Goal: Obtain resource: Obtain resource

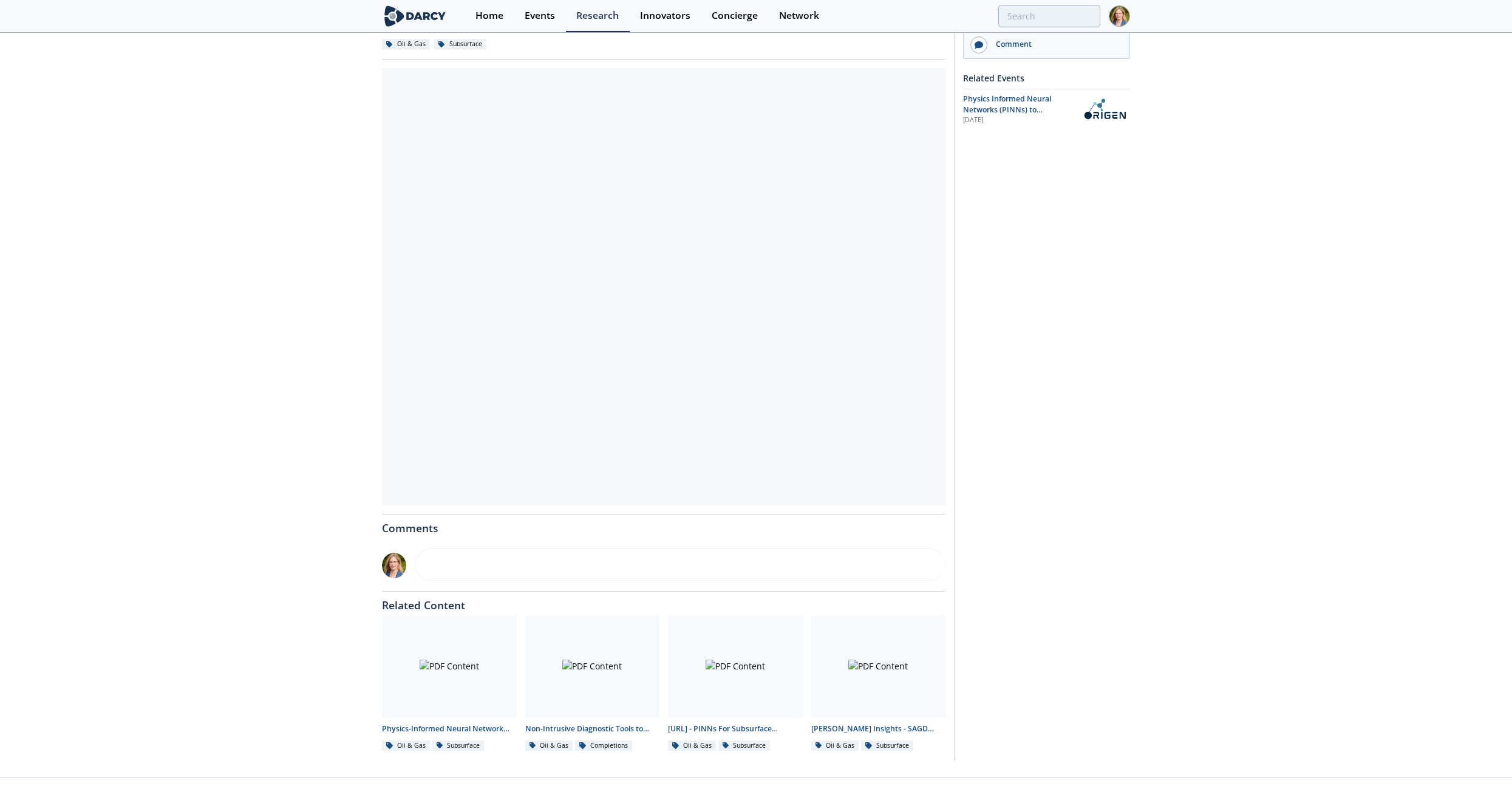
scroll to position [157, 0]
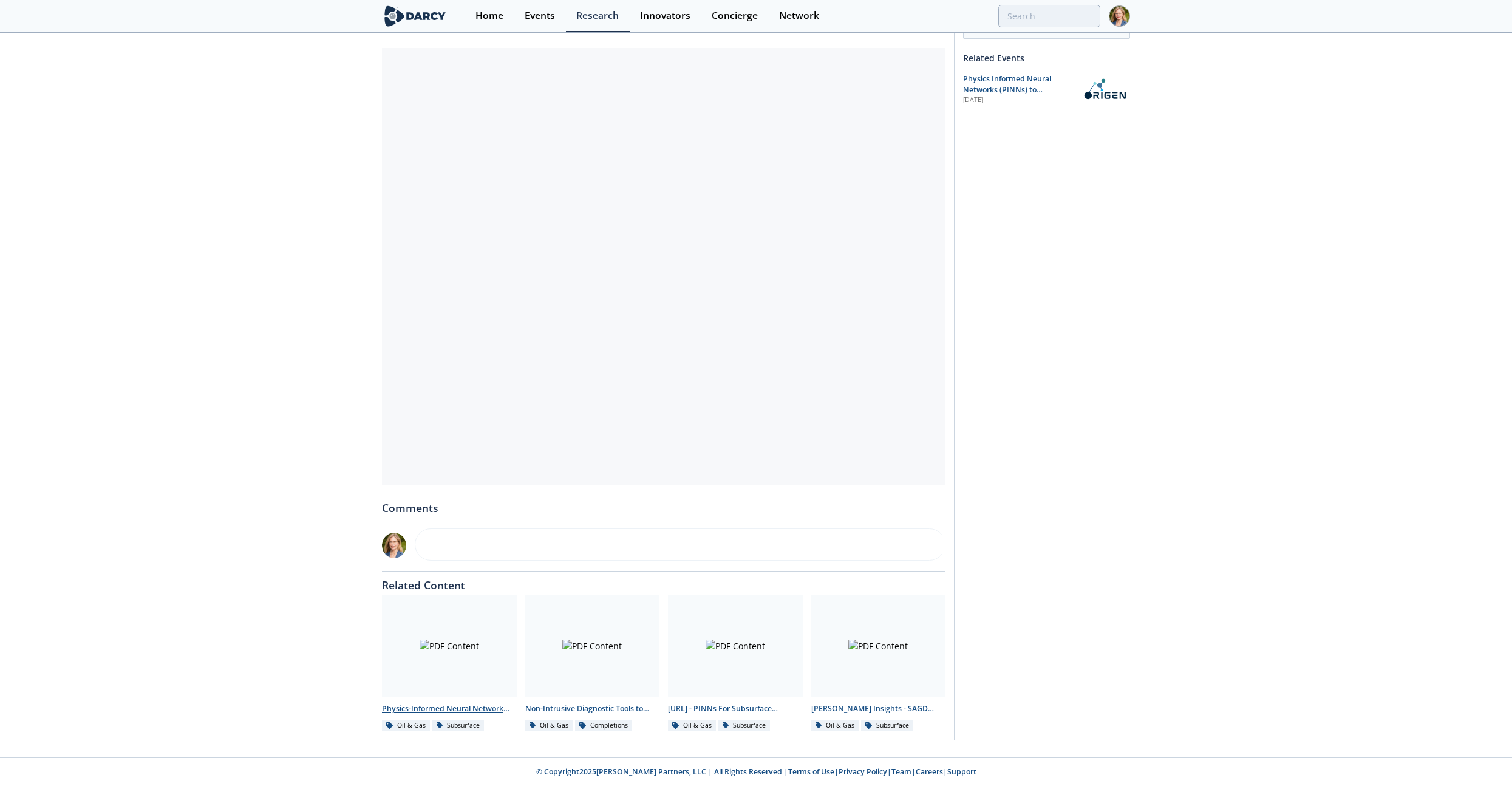
click at [441, 648] on div at bounding box center [449, 646] width 135 height 102
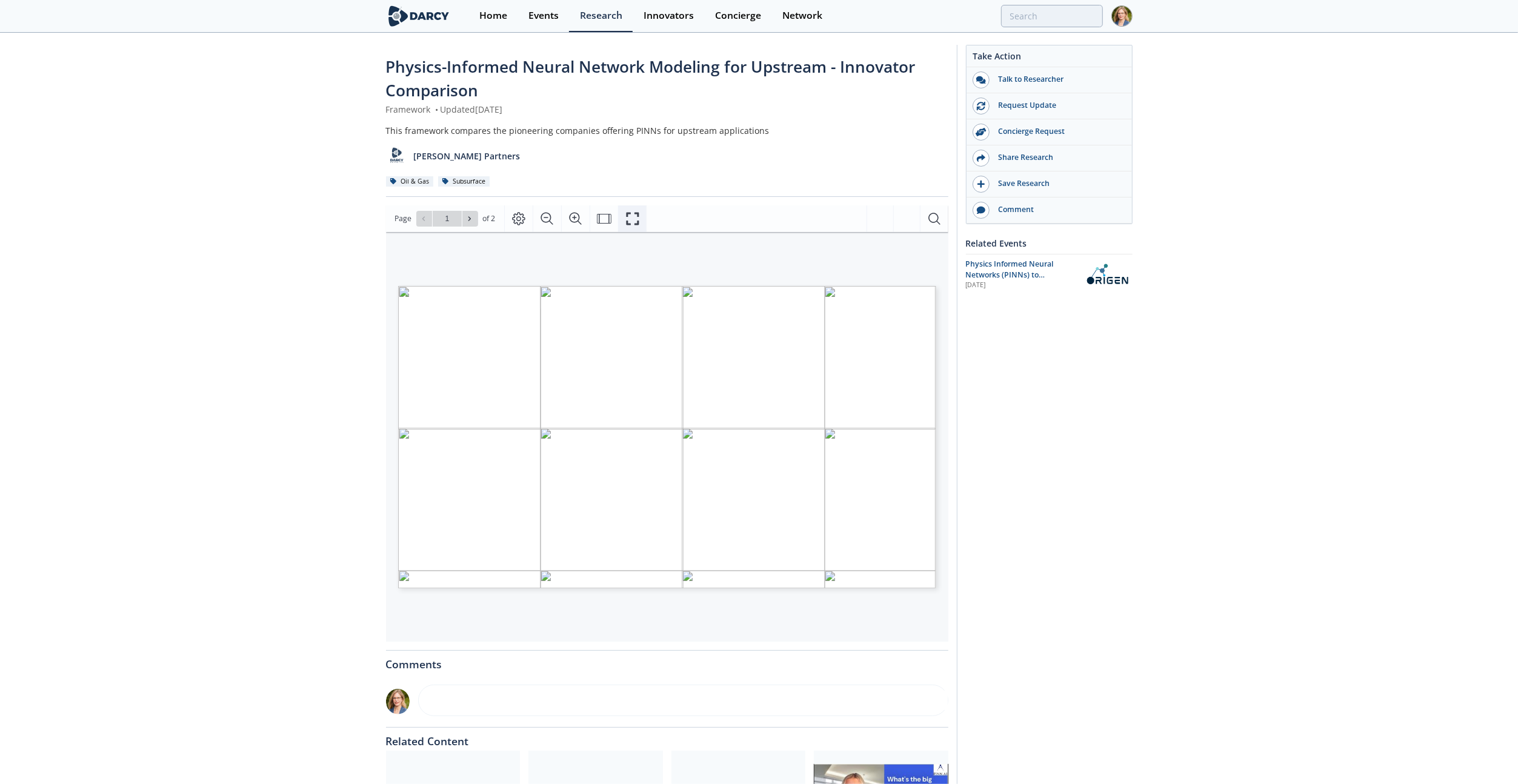
click at [633, 219] on icon "Fullscreen" at bounding box center [633, 219] width 15 height 15
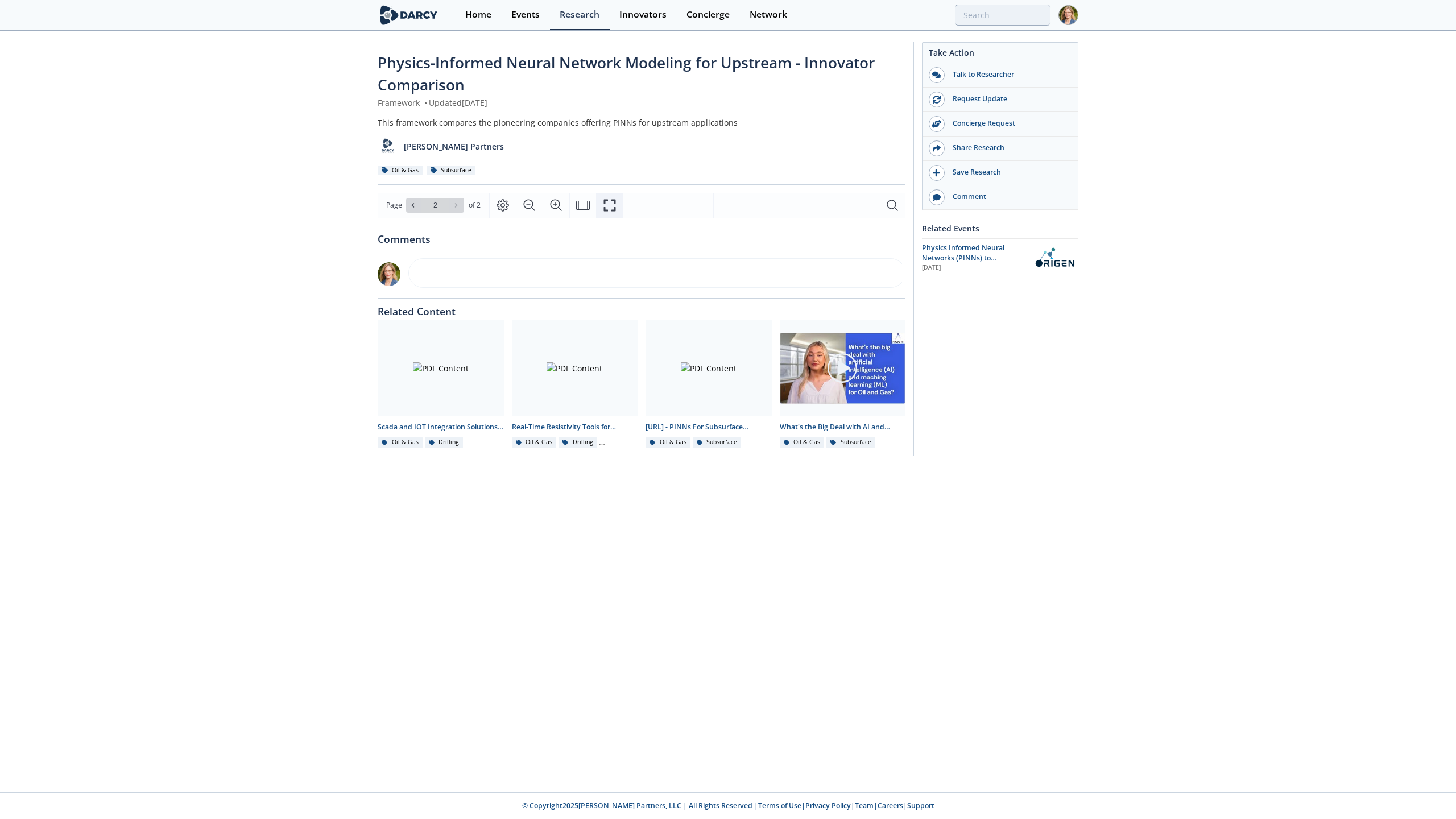
type input "1"
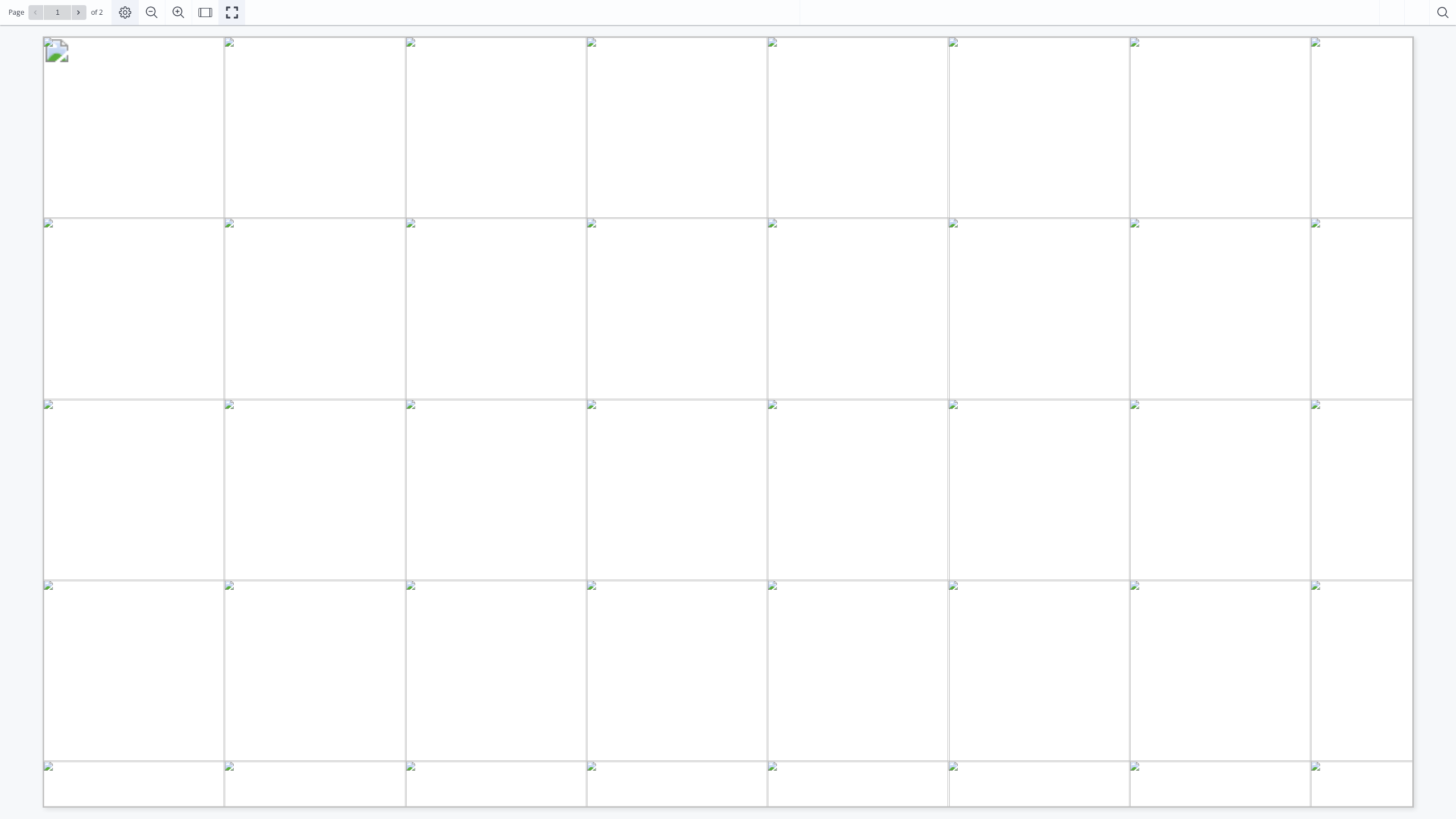
click at [123, 15] on icon "Page Layout" at bounding box center [125, 13] width 14 height 14
click at [205, 13] on icon "Fit Width" at bounding box center [206, 13] width 14 height 14
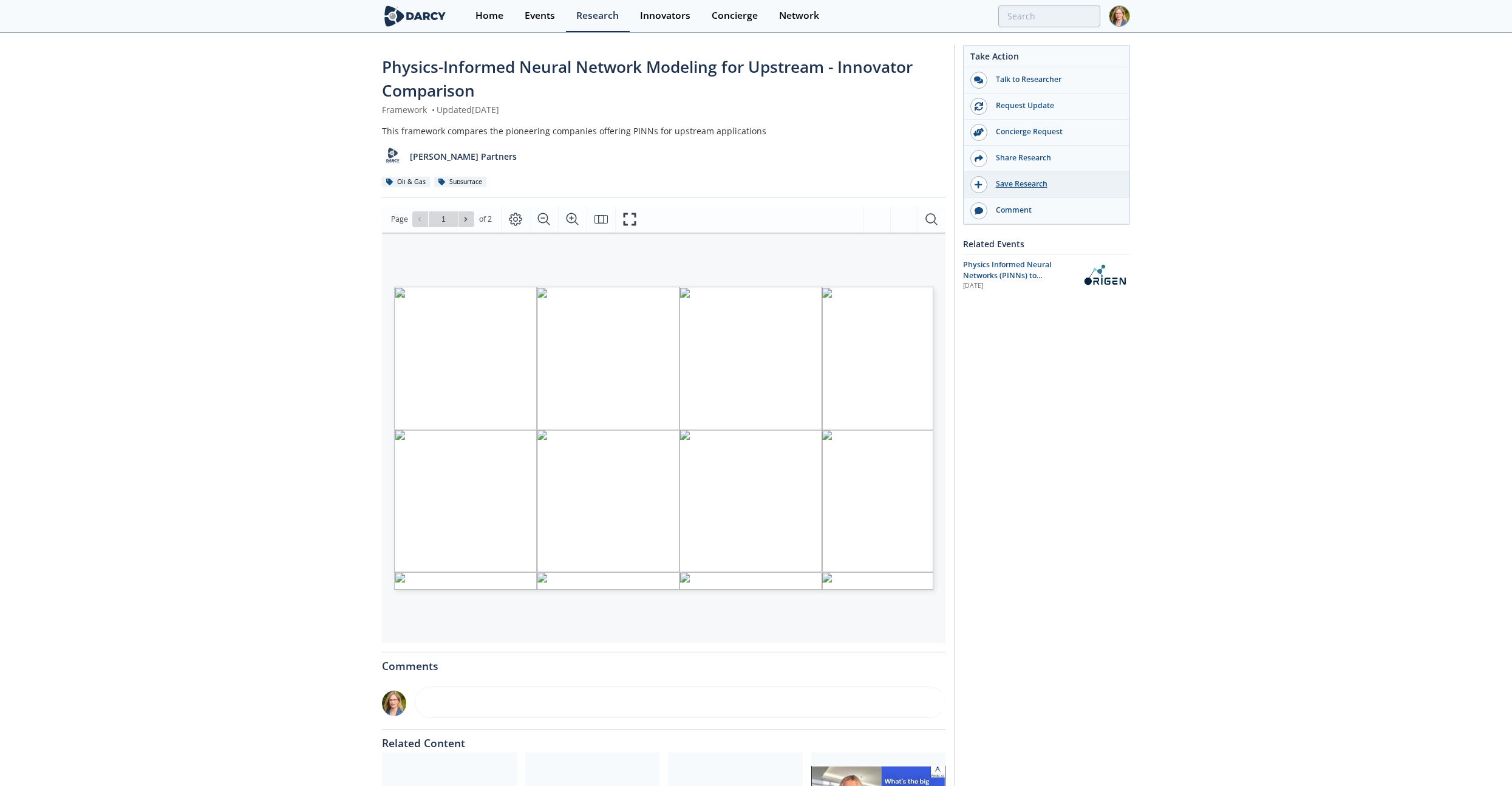
click at [1034, 180] on div "Save Research" at bounding box center [1055, 184] width 136 height 11
